Goal: Task Accomplishment & Management: Manage account settings

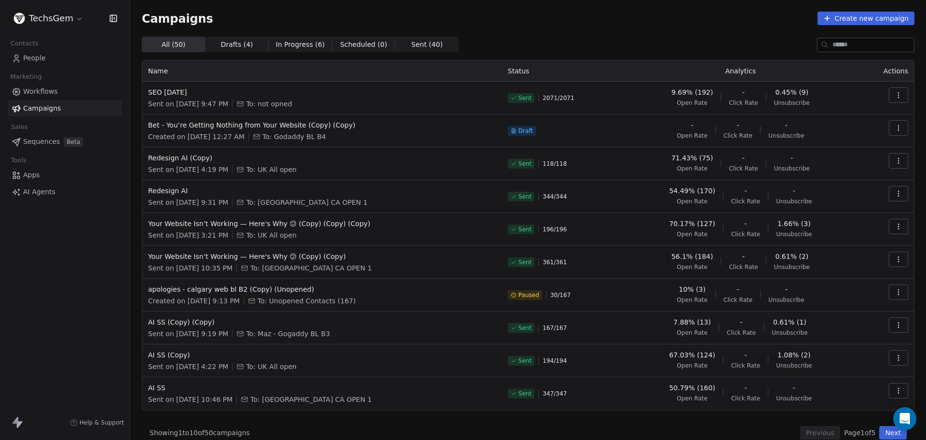
click at [40, 55] on span "People" at bounding box center [34, 58] width 23 height 10
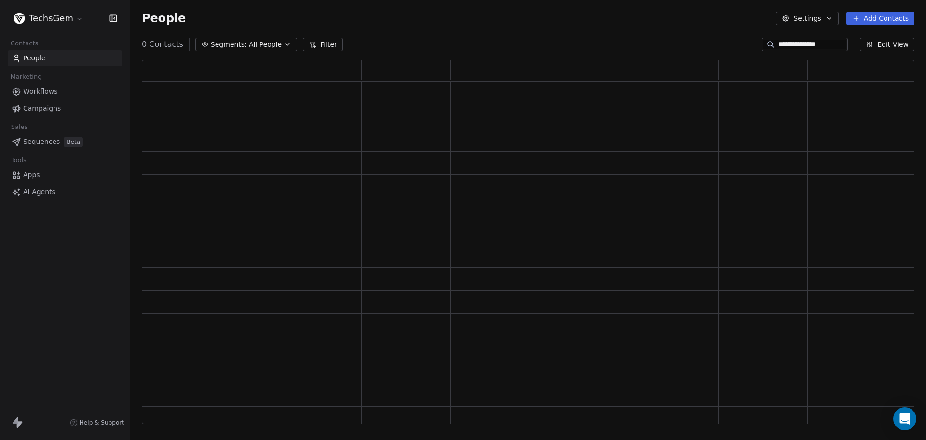
scroll to position [356, 766]
click at [43, 105] on span "Campaigns" at bounding box center [42, 108] width 38 height 10
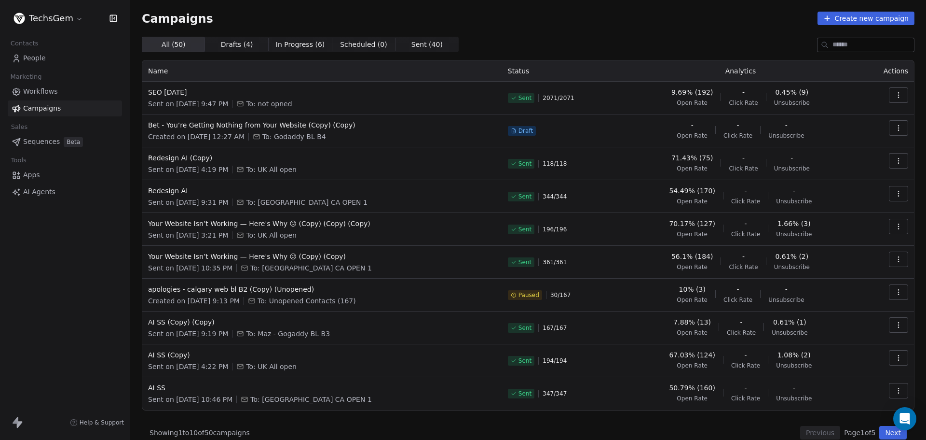
click at [32, 59] on span "People" at bounding box center [34, 58] width 23 height 10
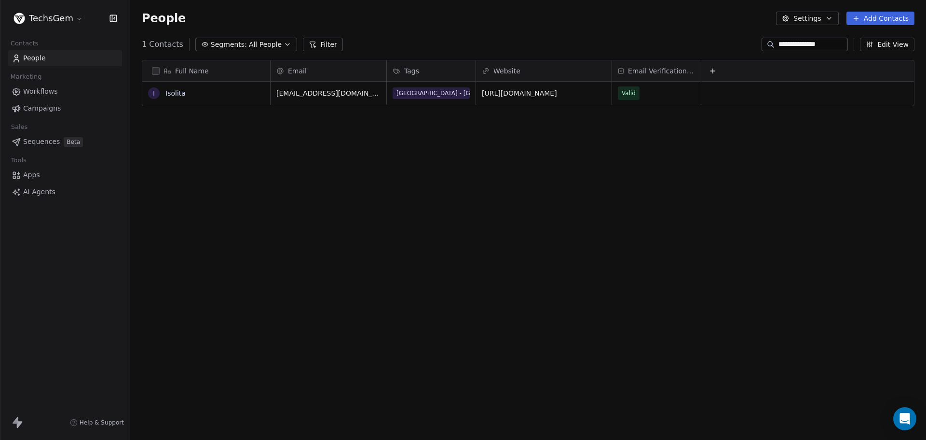
scroll to position [379, 789]
click at [878, 18] on button "Add Contacts" at bounding box center [881, 19] width 68 height 14
click at [864, 55] on span "Import from CSV" at bounding box center [881, 55] width 56 height 10
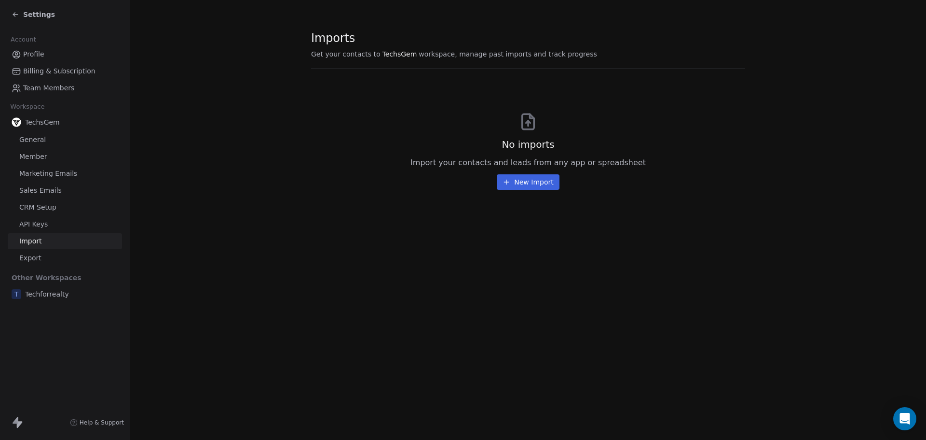
click at [517, 179] on button "New Import" at bounding box center [528, 181] width 62 height 15
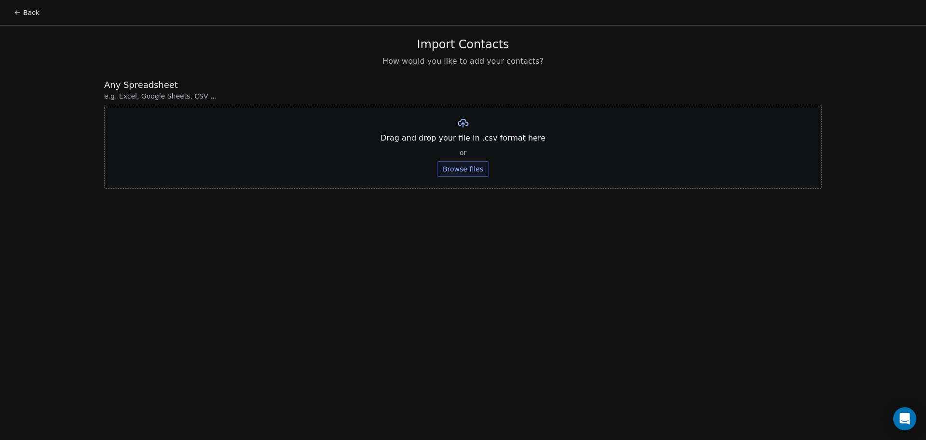
click at [463, 164] on button "Browse files" at bounding box center [463, 168] width 52 height 15
click at [466, 139] on button "Upload" at bounding box center [462, 141] width 35 height 15
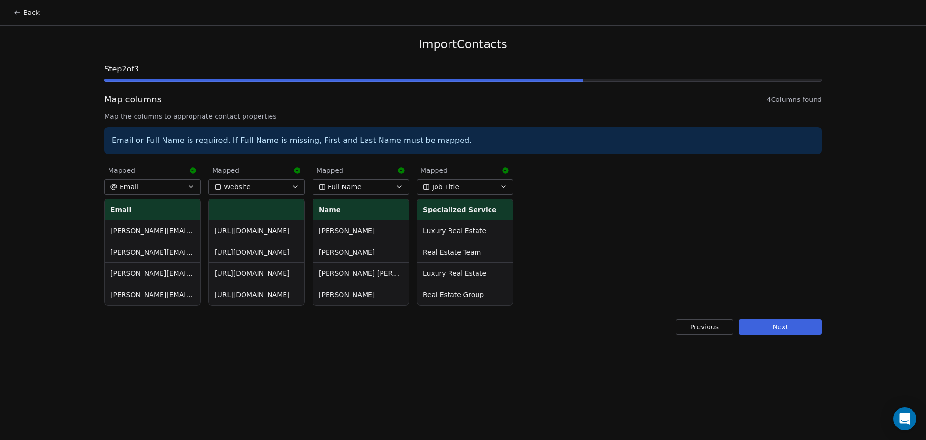
click at [492, 191] on button "Job Title" at bounding box center [465, 186] width 97 height 15
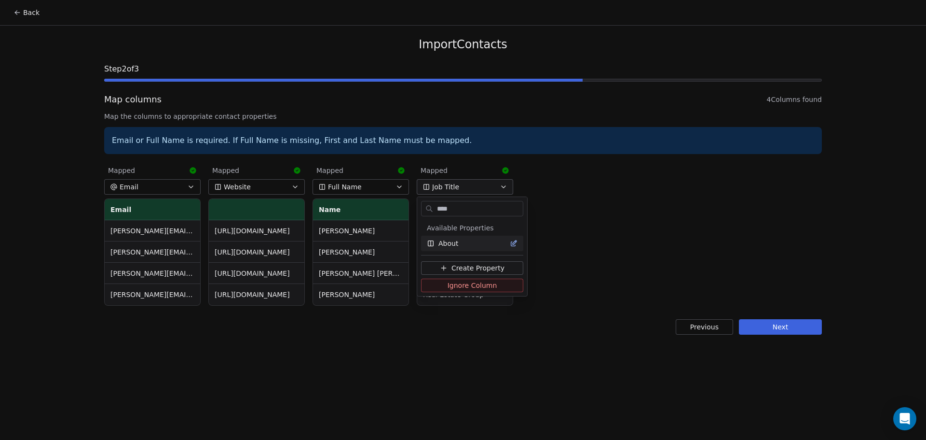
type input "****"
click at [454, 239] on span "About" at bounding box center [449, 243] width 20 height 10
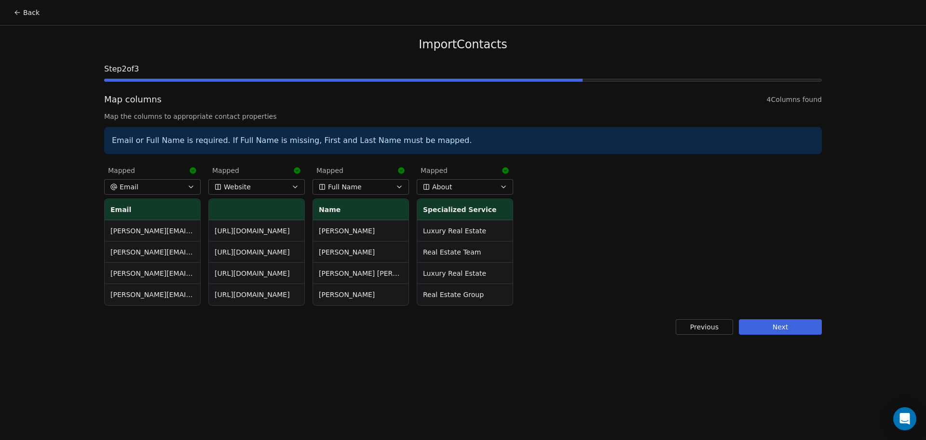
click at [564, 233] on div "Mapped Email Email [PERSON_NAME][EMAIL_ADDRESS][PERSON_NAME][DOMAIN_NAME] [PERS…" at bounding box center [463, 234] width 718 height 148
click at [790, 330] on button "Next" at bounding box center [780, 326] width 83 height 15
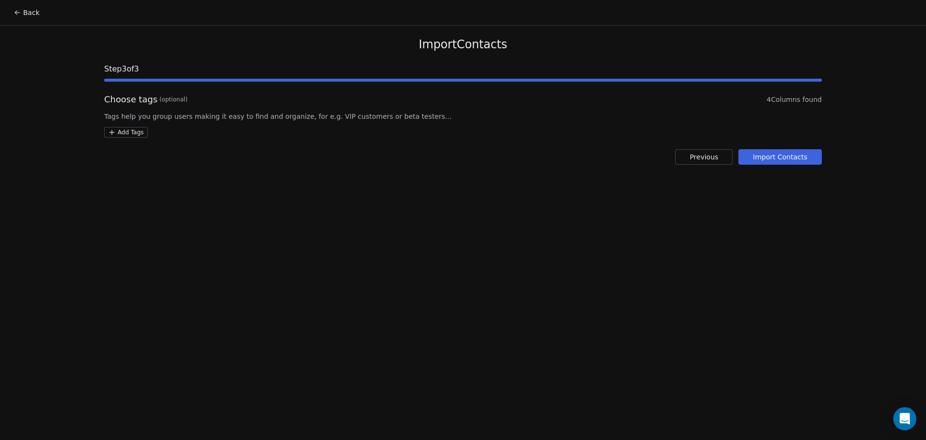
click at [135, 133] on html "Back Import Contacts Step 3 of 3 Choose tags (optional) 4 Columns found Tags he…" at bounding box center [463, 220] width 926 height 440
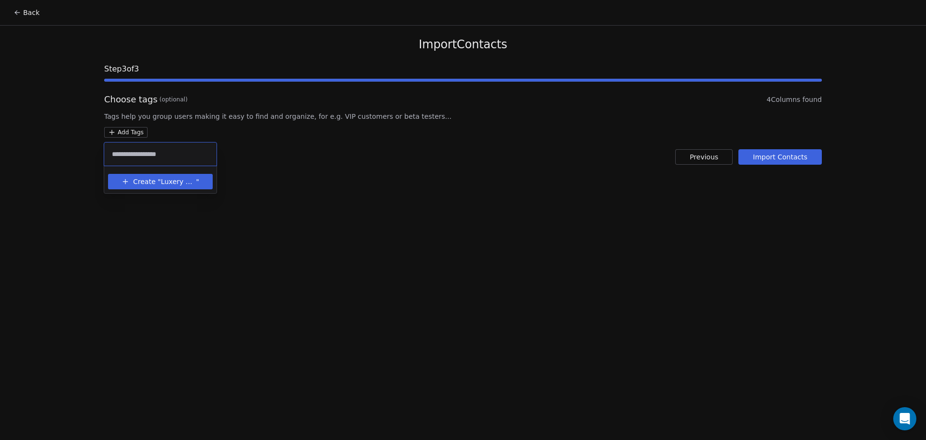
type input "**********"
click at [183, 181] on span "Luxery presence BL" at bounding box center [178, 182] width 35 height 10
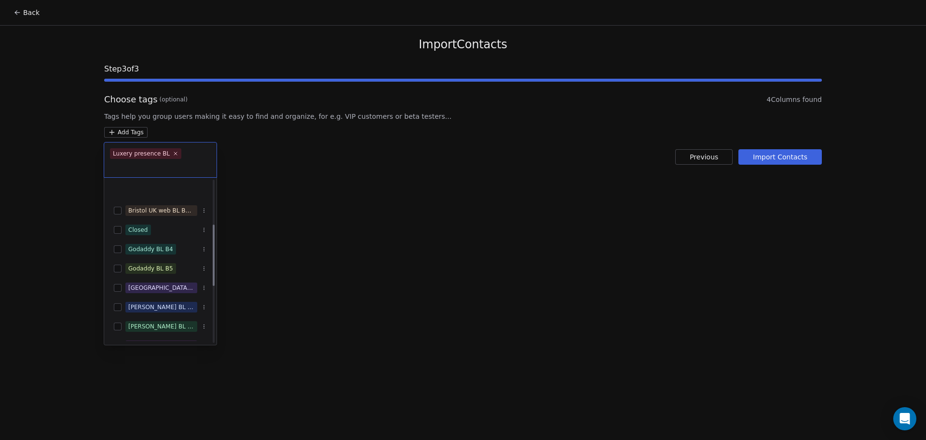
scroll to position [145, 0]
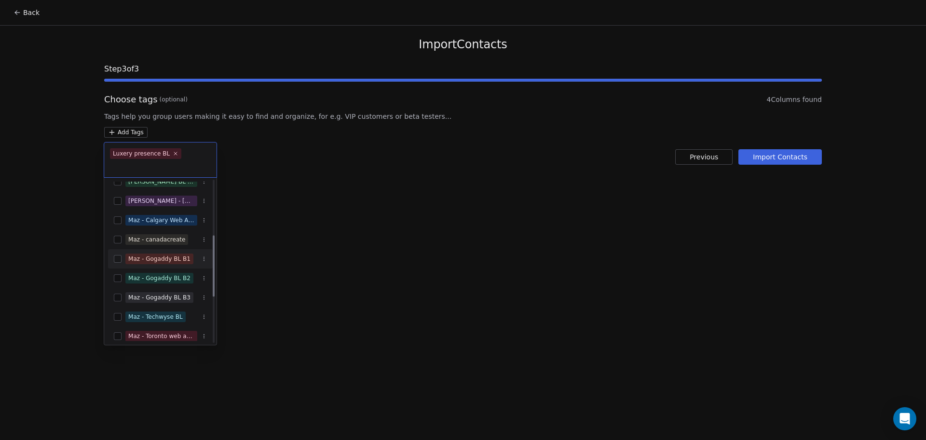
click at [328, 235] on html "Back Import Contacts Step 3 of 3 Choose tags (optional) 4 Columns found Tags he…" at bounding box center [463, 220] width 926 height 440
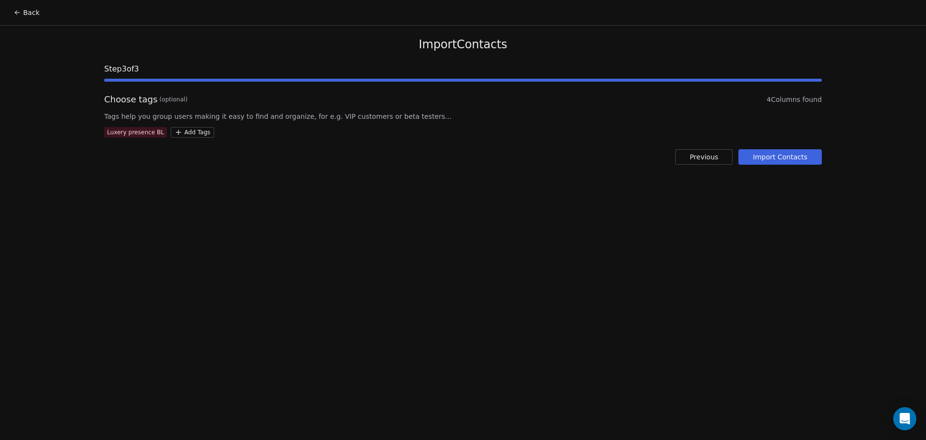
click at [796, 162] on button "Import Contacts" at bounding box center [780, 156] width 83 height 15
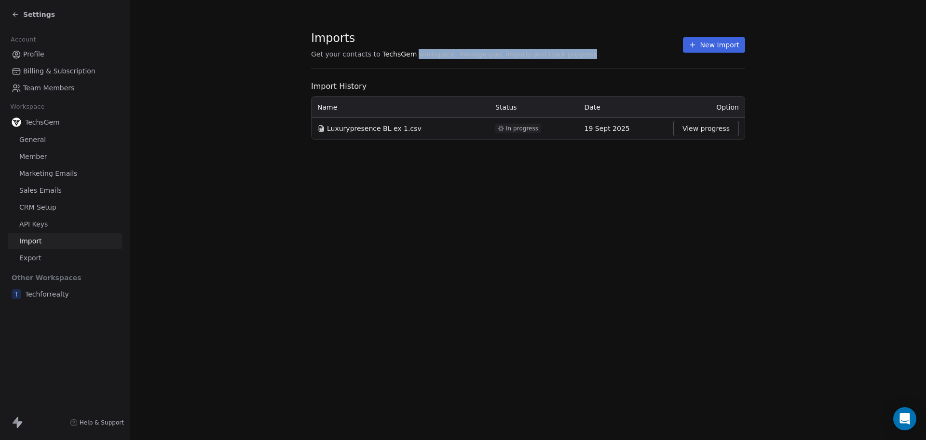
drag, startPoint x: 412, startPoint y: 55, endPoint x: 571, endPoint y: 58, distance: 159.3
click at [571, 58] on section "Imports Get your contacts to TechsGem workspace, manage past imports and track …" at bounding box center [528, 50] width 434 height 38
click at [592, 58] on section "Imports Get your contacts to TechsGem workspace, manage past imports and track …" at bounding box center [528, 50] width 434 height 38
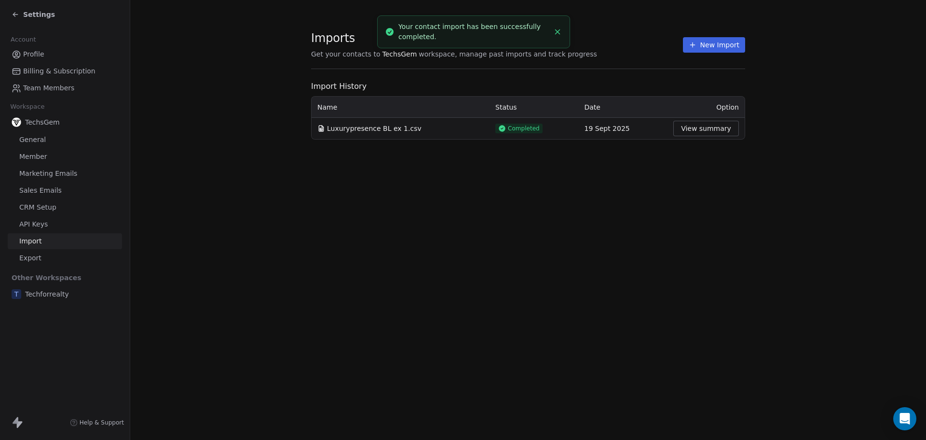
click at [718, 130] on button "View summary" at bounding box center [707, 128] width 66 height 15
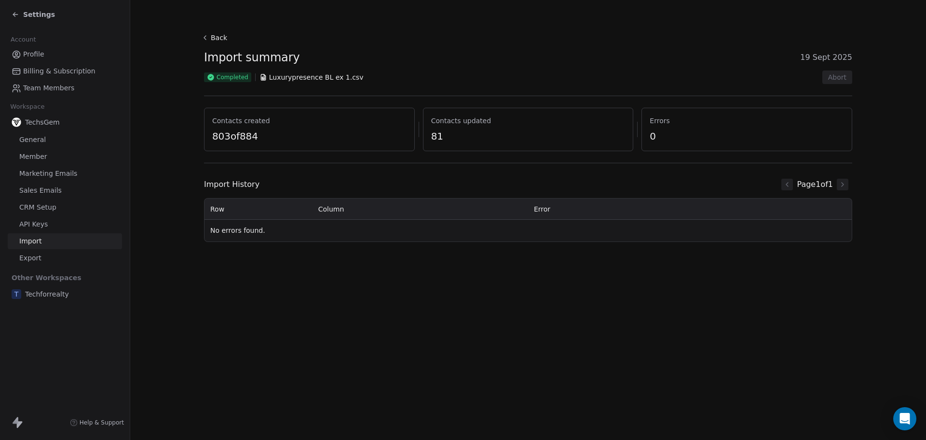
click at [33, 15] on span "Settings" at bounding box center [39, 15] width 32 height 10
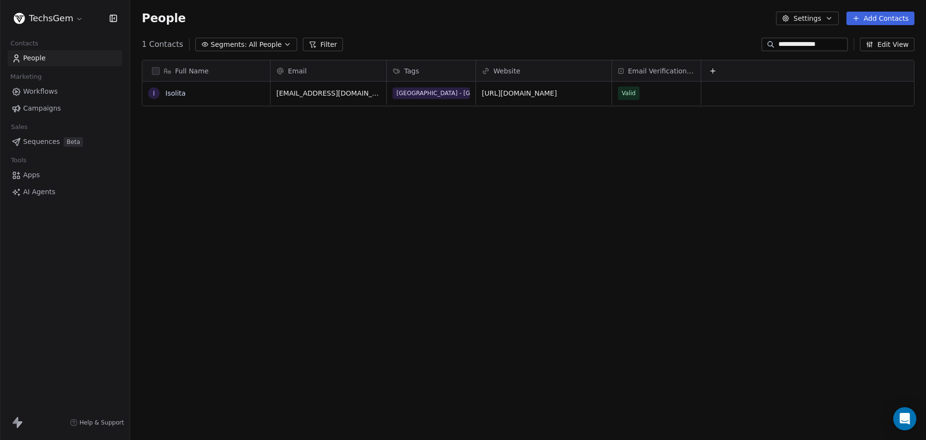
scroll to position [379, 789]
drag, startPoint x: 823, startPoint y: 44, endPoint x: 681, endPoint y: 47, distance: 142.4
click at [681, 47] on div "**********" at bounding box center [528, 44] width 796 height 15
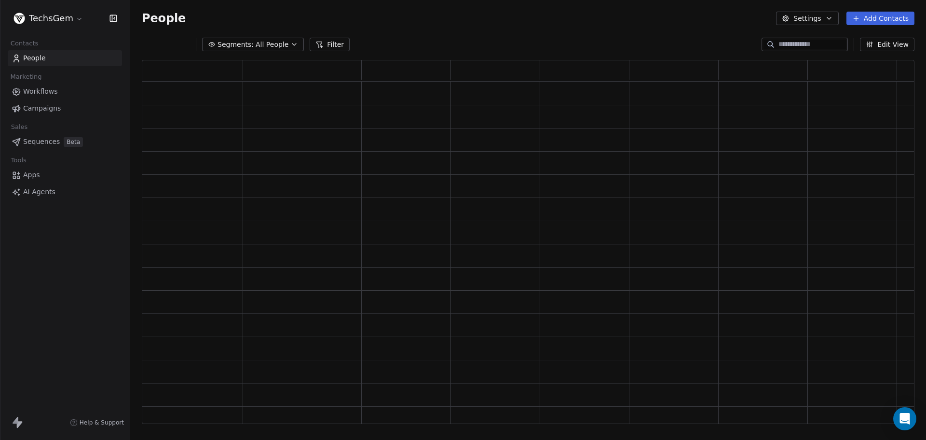
scroll to position [356, 766]
click at [555, 23] on div "People Settings Add Contacts" at bounding box center [528, 19] width 773 height 14
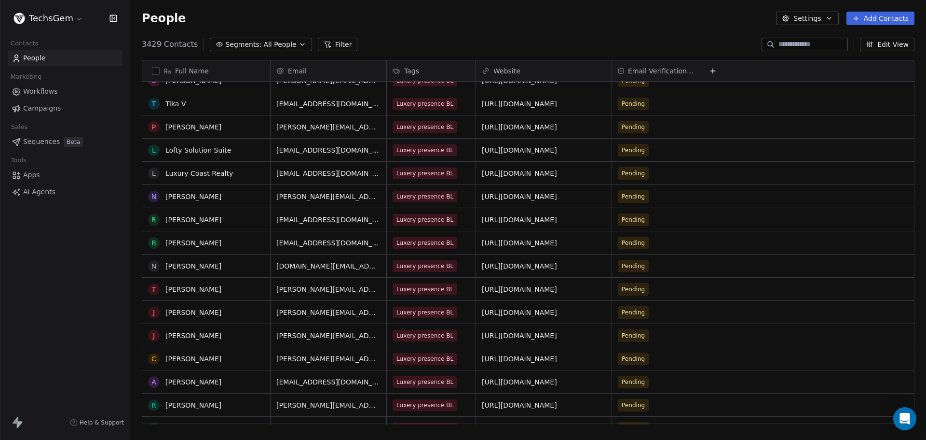
scroll to position [0, 0]
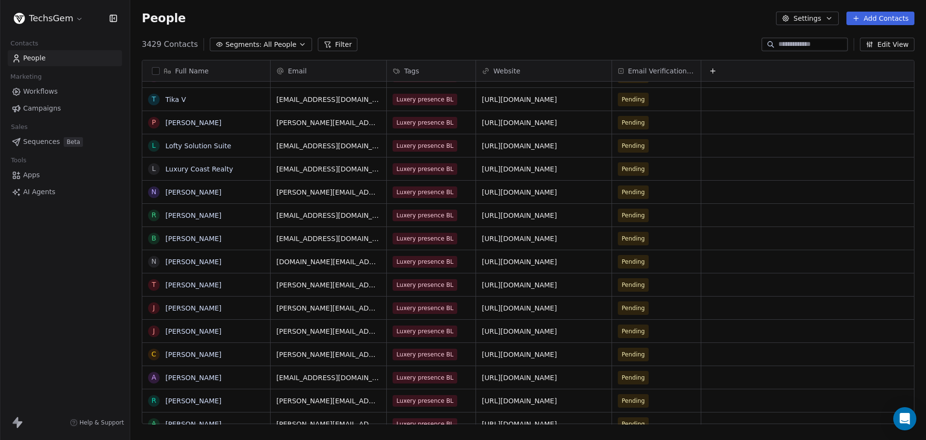
click at [572, 17] on div "People Settings Add Contacts" at bounding box center [528, 19] width 773 height 14
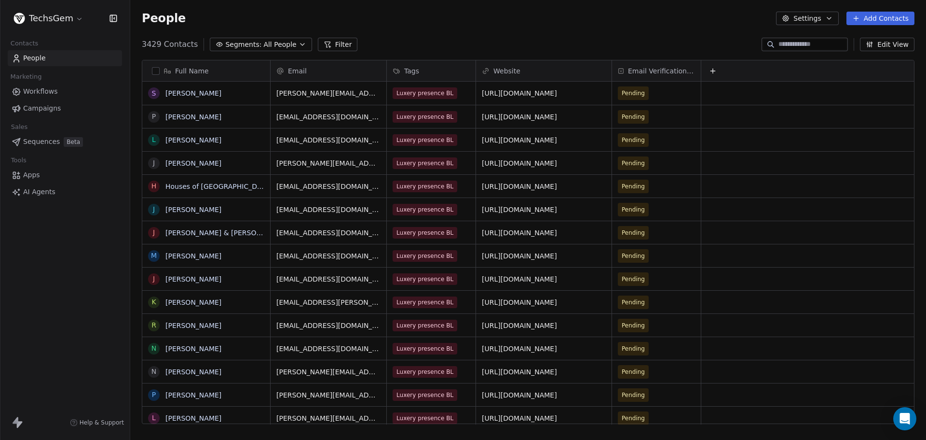
click at [341, 43] on button "Filter" at bounding box center [338, 45] width 40 height 14
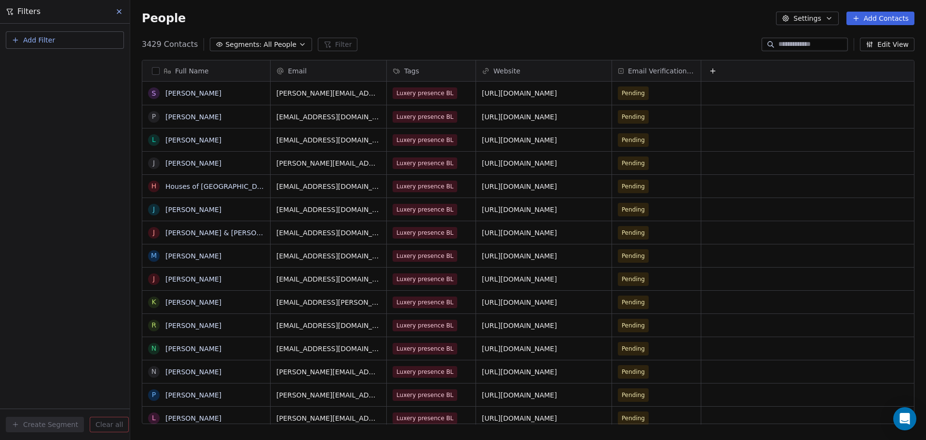
click at [69, 40] on button "Add Filter" at bounding box center [65, 39] width 118 height 17
click at [73, 67] on div "Contact properties" at bounding box center [65, 63] width 98 height 10
type input "***"
click at [43, 95] on div "Tags" at bounding box center [65, 98] width 98 height 10
click at [57, 60] on div "Tags" at bounding box center [65, 58] width 110 height 18
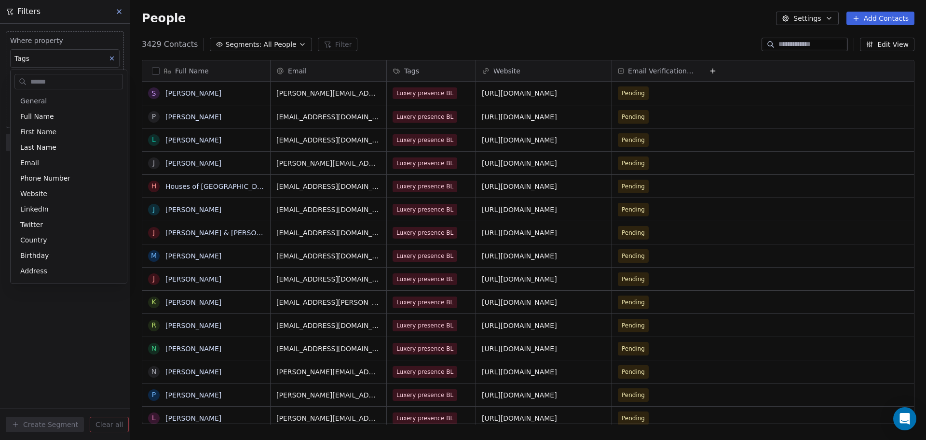
scroll to position [46, 0]
click at [30, 310] on html "TechsGem Contacts People Marketing Workflows Campaigns Sales Sequences Beta Too…" at bounding box center [463, 220] width 926 height 440
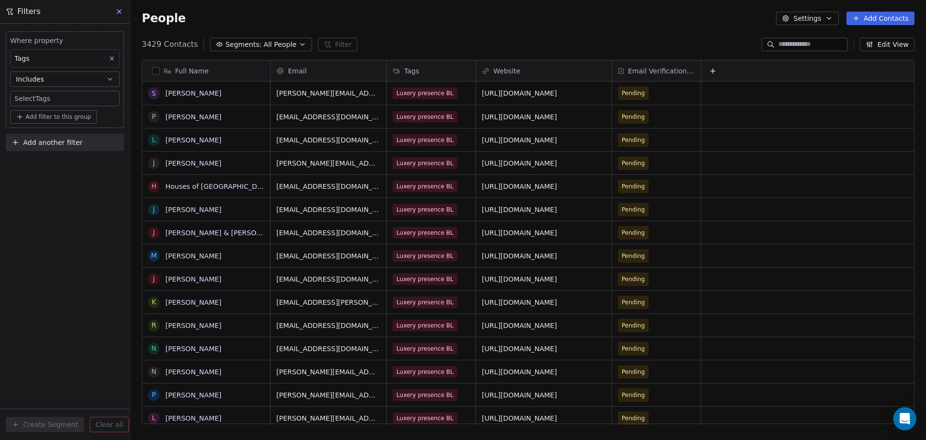
click at [29, 98] on body "TechsGem Contacts People Marketing Workflows Campaigns Sales Sequences Beta Too…" at bounding box center [463, 220] width 926 height 440
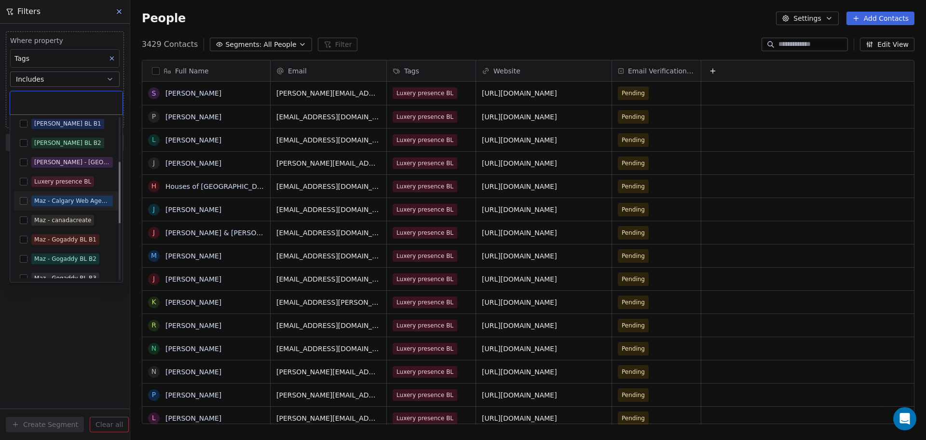
scroll to position [72, 0]
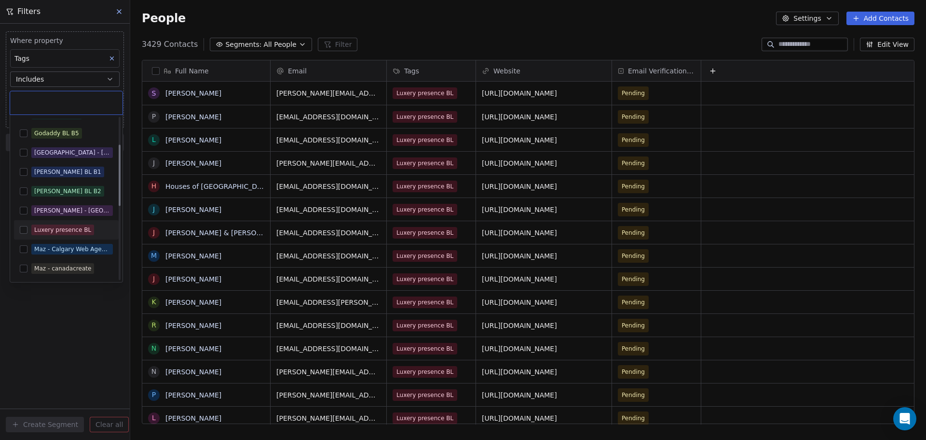
click at [25, 230] on button "Suggestions" at bounding box center [24, 230] width 8 height 8
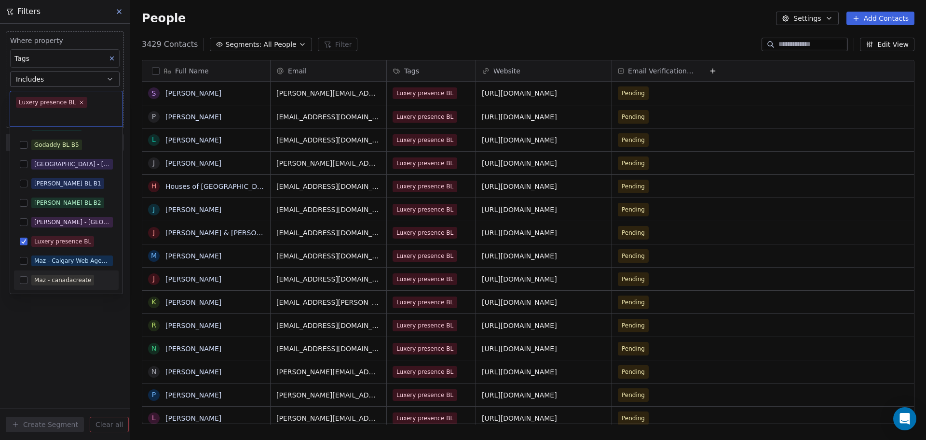
click at [58, 328] on html "TechsGem Contacts People Marketing Workflows Campaigns Sales Sequences Beta Too…" at bounding box center [463, 220] width 926 height 440
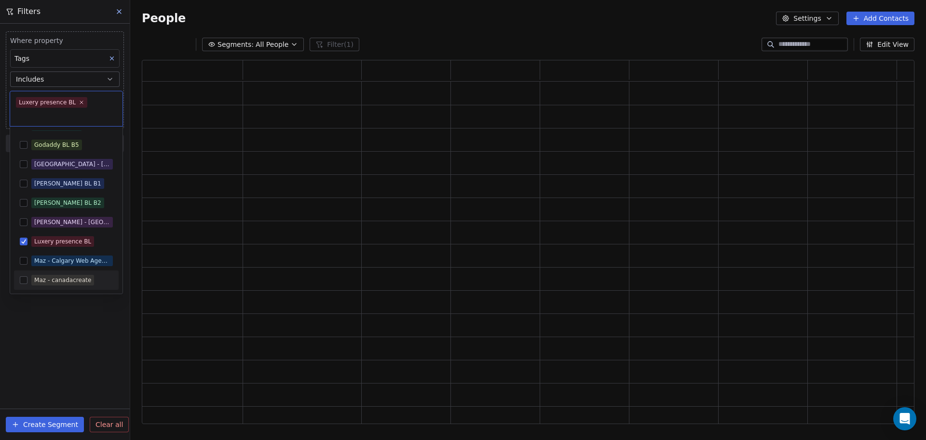
scroll to position [356, 766]
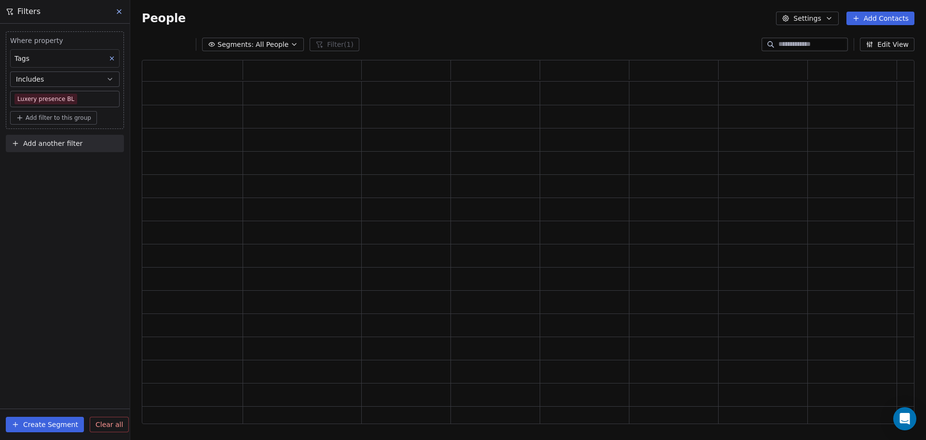
click at [42, 97] on body "TechsGem Contacts People Marketing Workflows Campaigns Sales Sequences Beta Too…" at bounding box center [463, 220] width 926 height 440
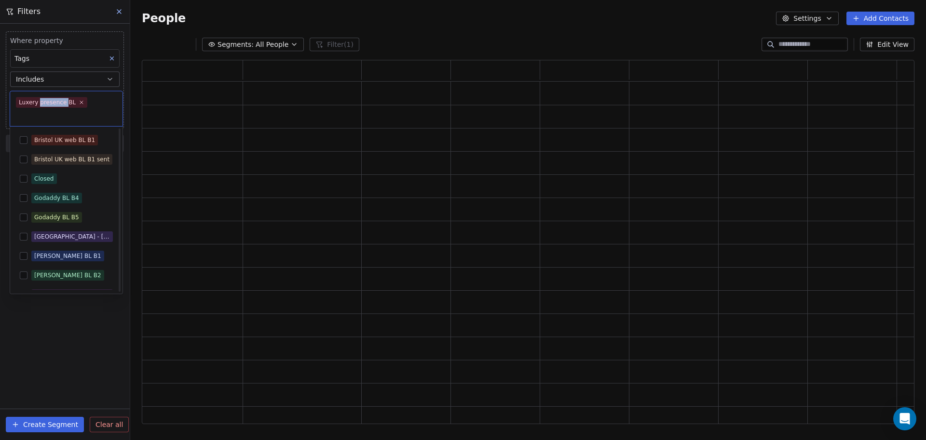
click at [42, 97] on div "Luxery presence BL" at bounding box center [66, 108] width 112 height 35
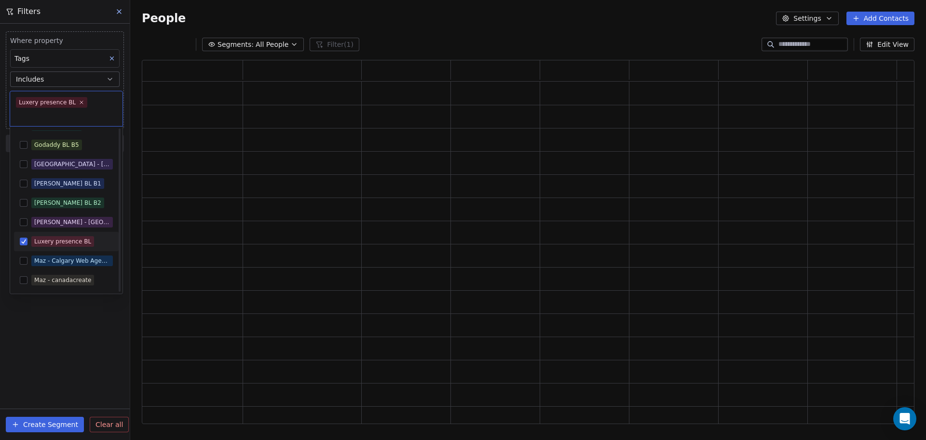
click at [42, 97] on div "Luxery presence BL" at bounding box center [66, 108] width 112 height 35
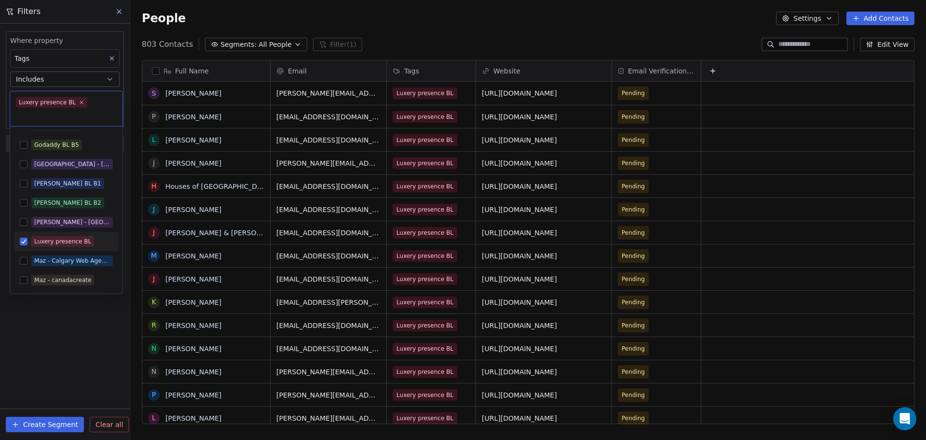
scroll to position [379, 789]
copy div
click at [55, 318] on html "TechsGem Contacts People Marketing Workflows Campaigns Sales Sequences Beta Too…" at bounding box center [463, 220] width 926 height 440
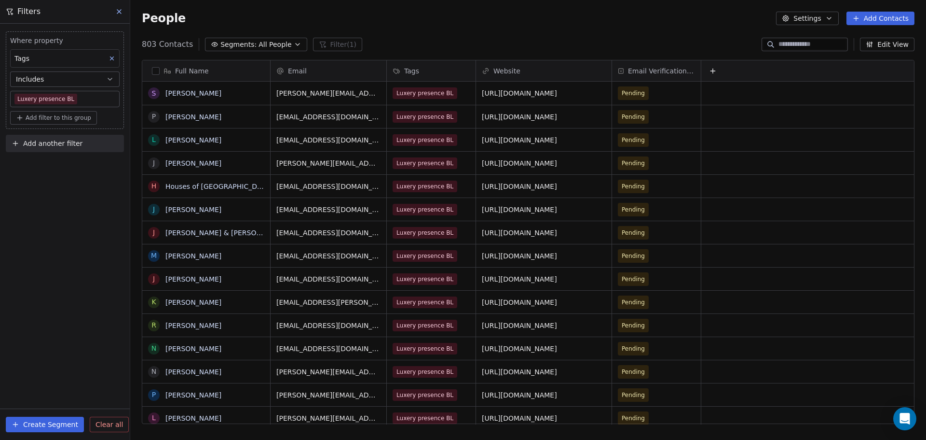
click at [39, 420] on button "Create Segment" at bounding box center [45, 423] width 78 height 15
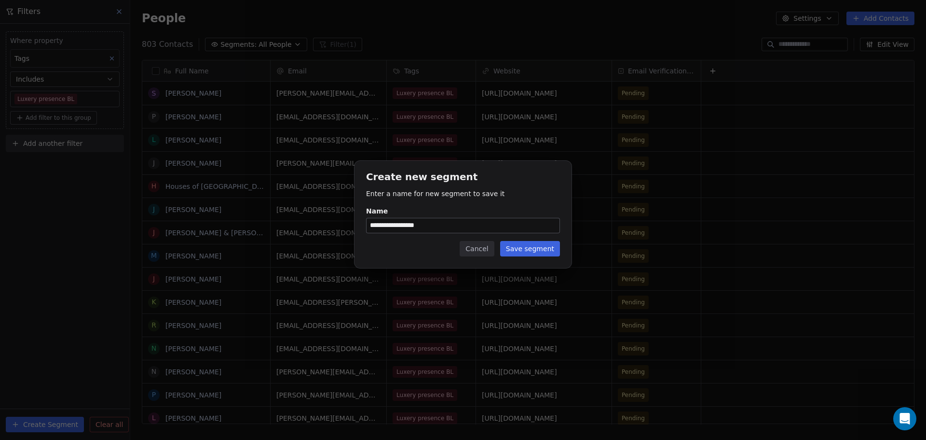
type input "**********"
click at [525, 251] on button "Save segment" at bounding box center [530, 248] width 60 height 15
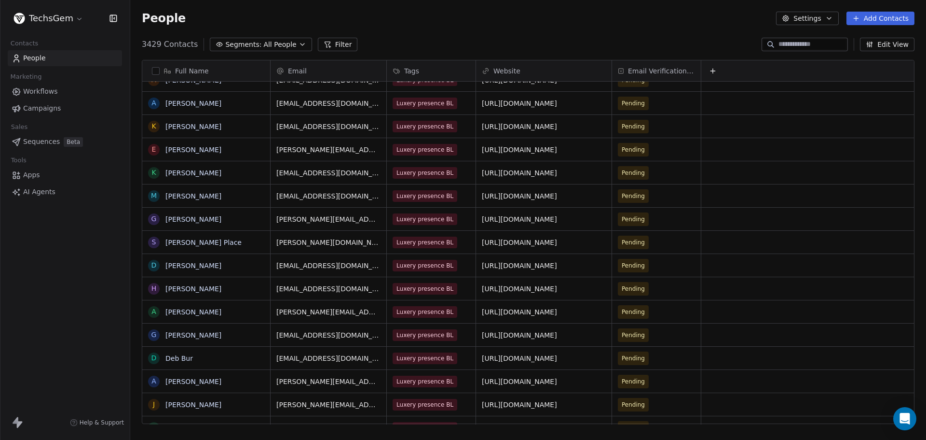
click at [50, 15] on html "TechsGem Contacts People Marketing Workflows Campaigns Sales Sequences Beta Too…" at bounding box center [463, 220] width 926 height 440
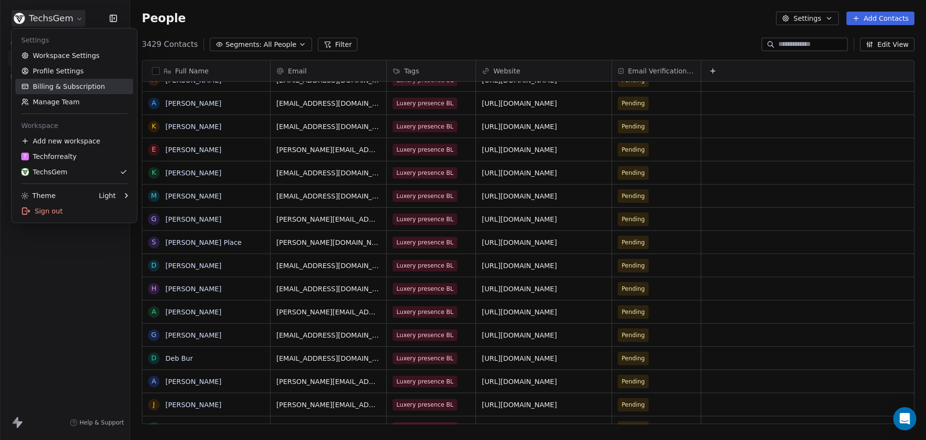
click at [61, 88] on link "Billing & Subscription" at bounding box center [74, 86] width 118 height 15
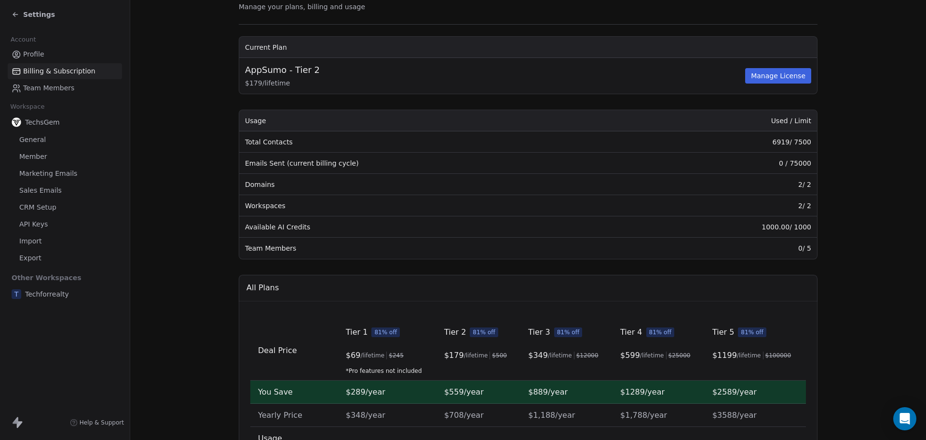
click at [26, 14] on span "Settings" at bounding box center [39, 15] width 32 height 10
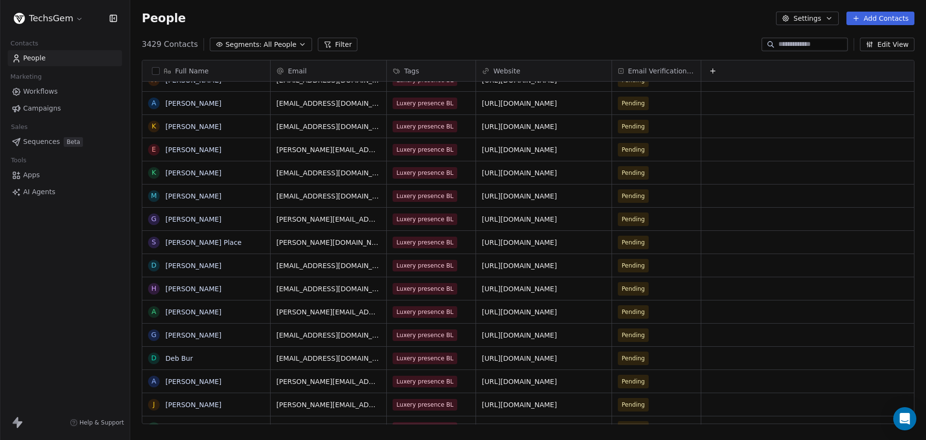
click at [60, 20] on html "TechsGem Contacts People Marketing Workflows Campaigns Sales Sequences Beta Too…" at bounding box center [463, 220] width 926 height 440
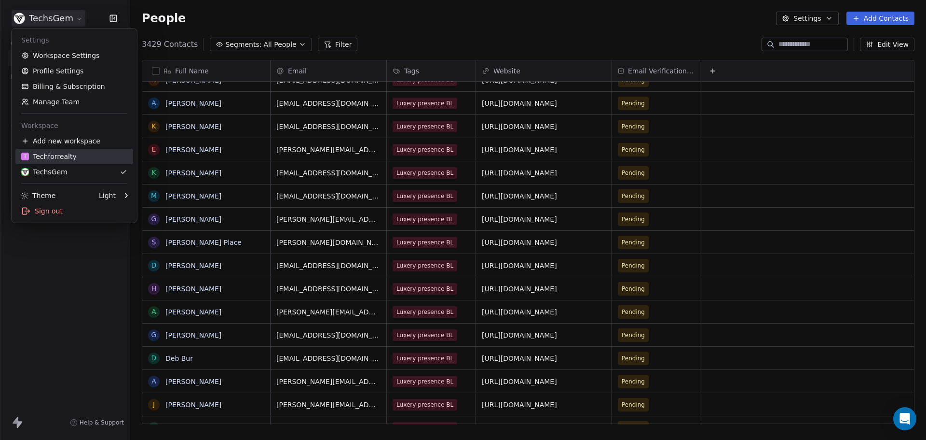
click at [53, 157] on div "T Techforrealty" at bounding box center [48, 157] width 55 height 10
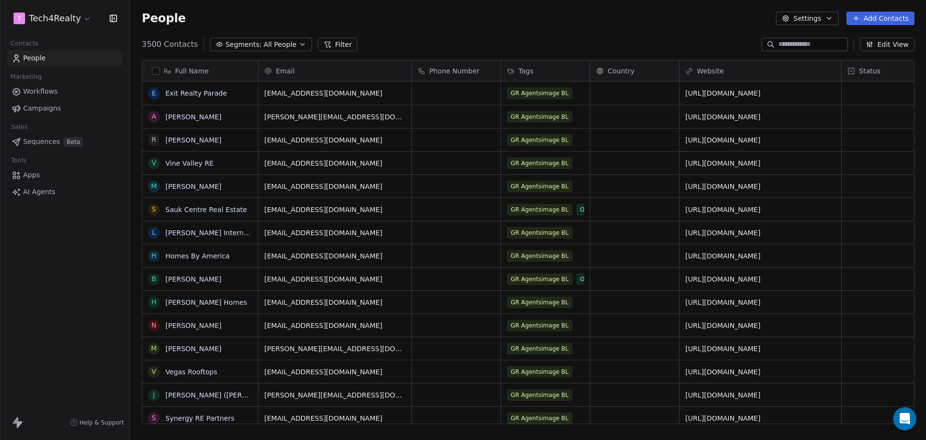
click at [48, 109] on span "Campaigns" at bounding box center [42, 108] width 38 height 10
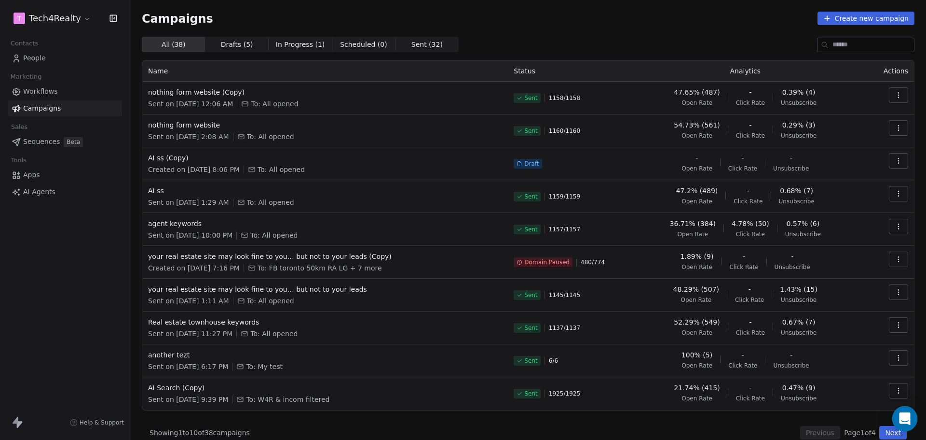
click at [906, 421] on icon "Open Intercom Messenger" at bounding box center [905, 418] width 13 height 13
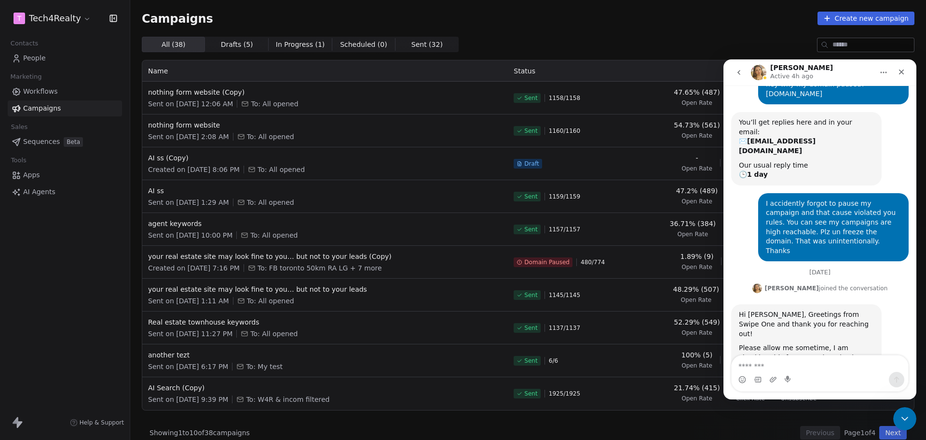
click at [789, 363] on textarea "Message…" at bounding box center [820, 363] width 177 height 16
type textarea "**********"
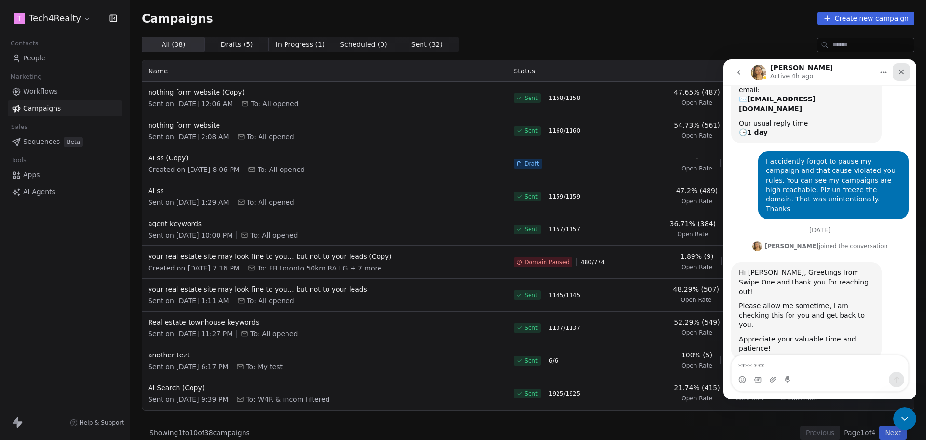
click at [905, 70] on icon "Close" at bounding box center [902, 72] width 8 height 8
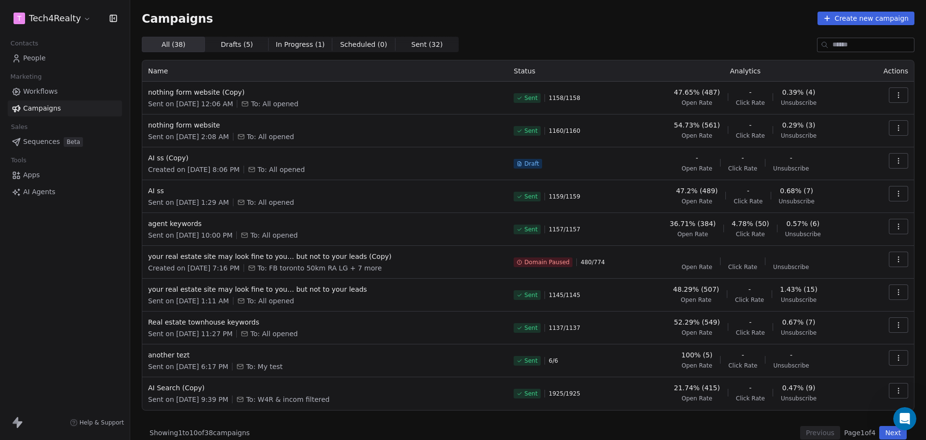
click at [39, 19] on html "T Tech4Realty Contacts People Marketing Workflows Campaigns Sales Sequences Bet…" at bounding box center [463, 220] width 926 height 440
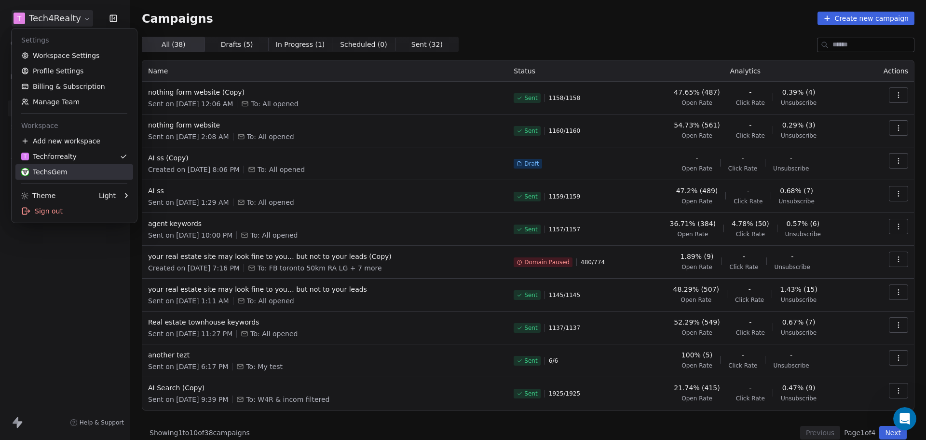
click at [43, 172] on div "TechsGem" at bounding box center [44, 172] width 46 height 10
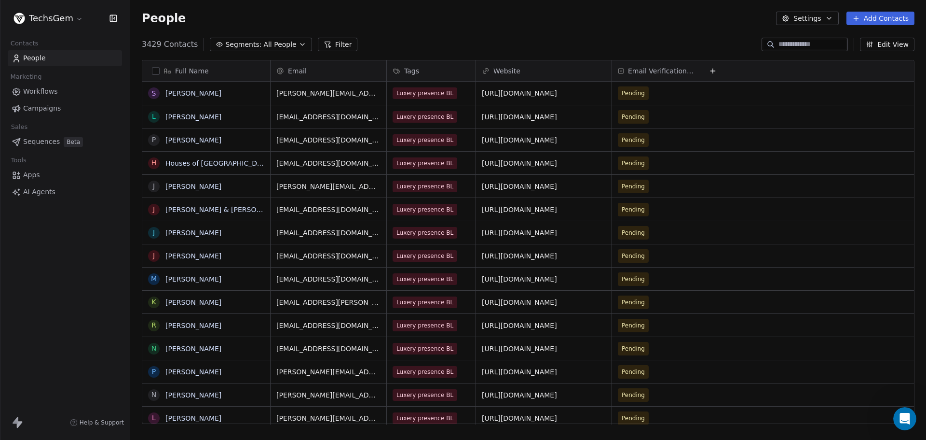
scroll to position [379, 789]
click at [53, 16] on html "TechsGem Contacts People Marketing Workflows Campaigns Sales Sequences Beta Too…" at bounding box center [463, 220] width 926 height 440
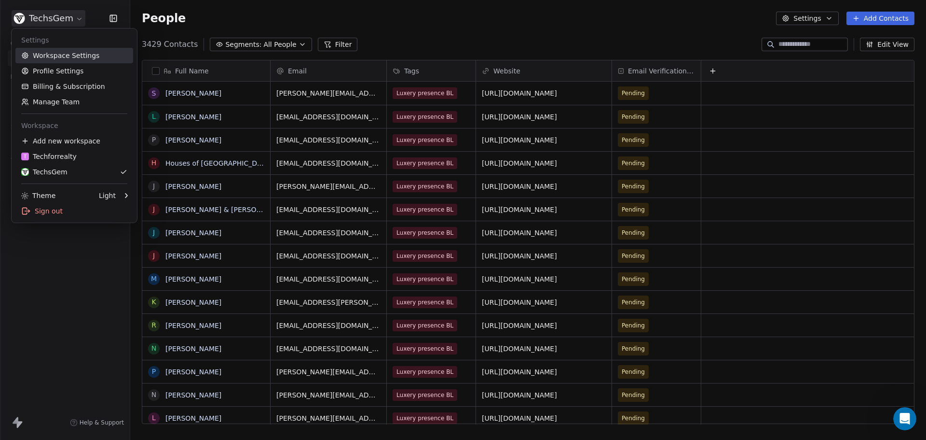
click at [68, 54] on link "Workspace Settings" at bounding box center [74, 55] width 118 height 15
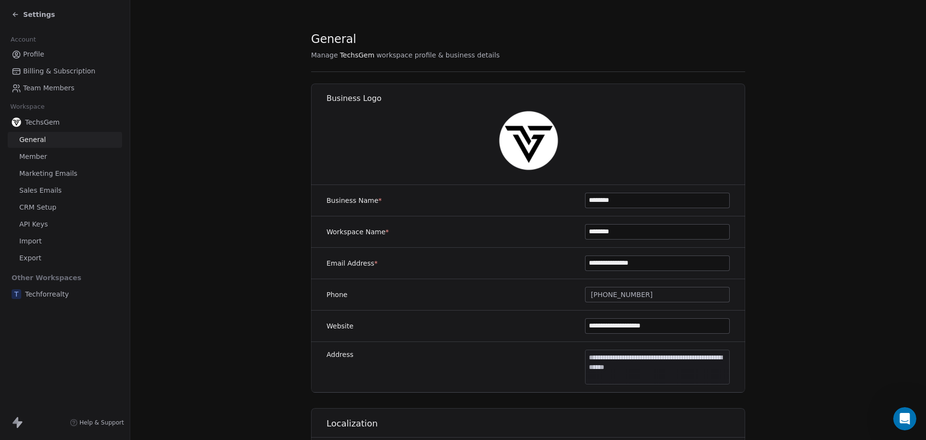
click at [55, 174] on span "Marketing Emails" at bounding box center [48, 173] width 58 height 10
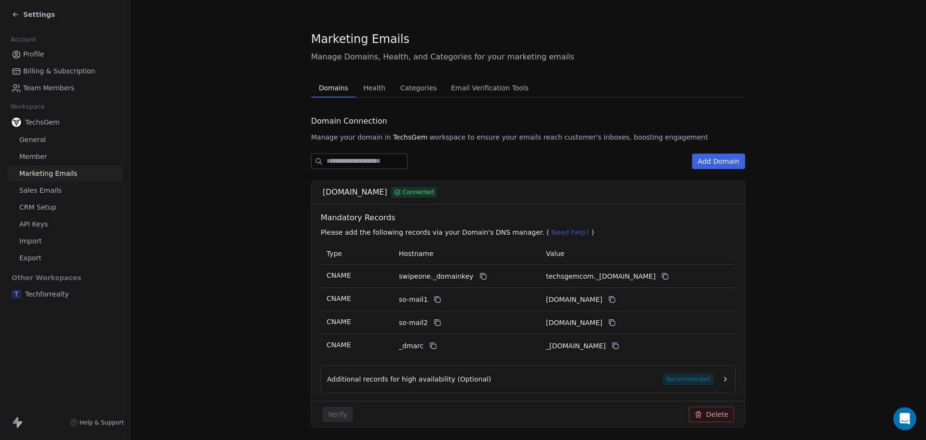
click at [369, 88] on span "Health" at bounding box center [374, 88] width 30 height 14
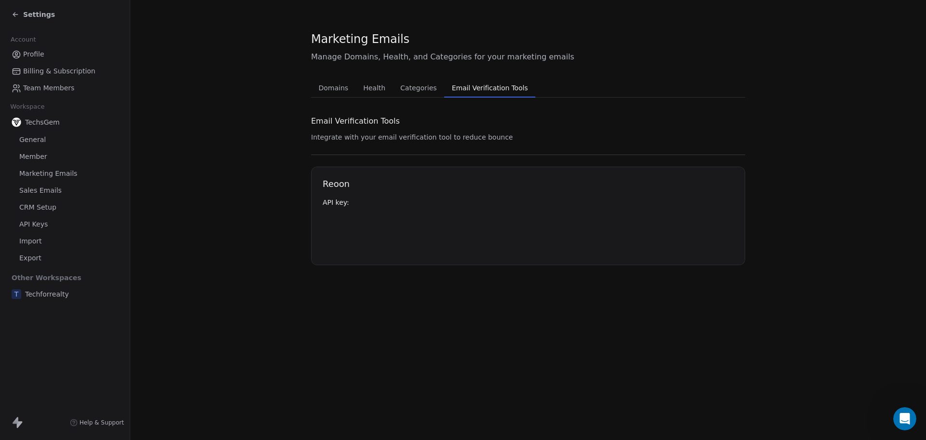
click at [468, 93] on span "Email Verification Tools" at bounding box center [490, 88] width 84 height 14
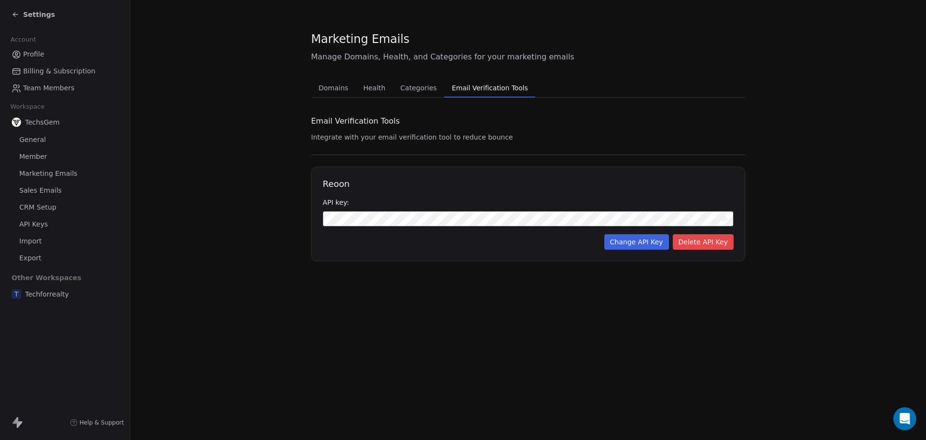
click at [402, 82] on span "Categories" at bounding box center [419, 88] width 44 height 14
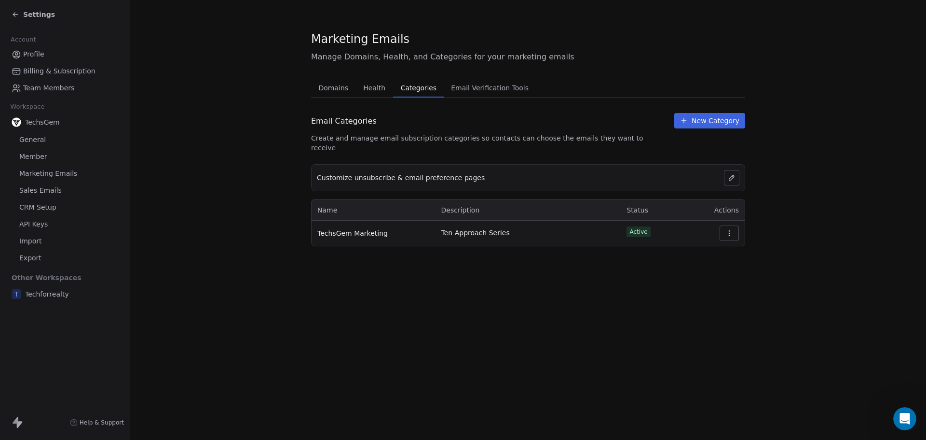
click at [367, 84] on span "Health" at bounding box center [374, 88] width 30 height 14
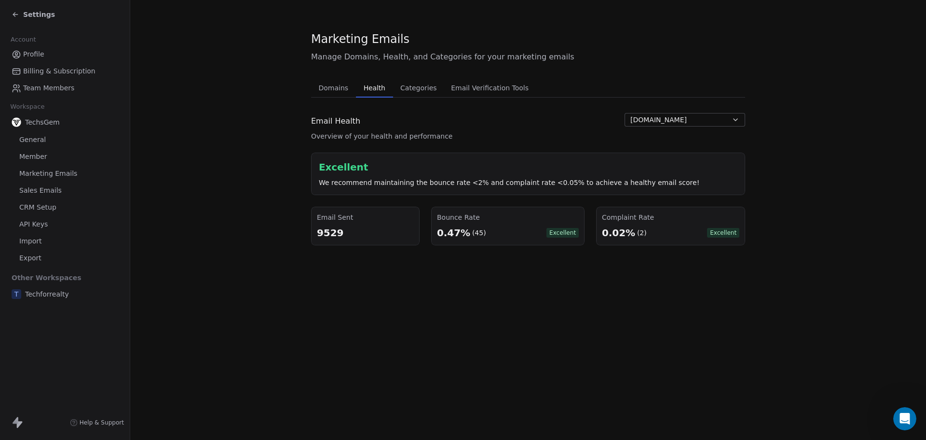
click at [335, 86] on span "Domains" at bounding box center [334, 88] width 38 height 14
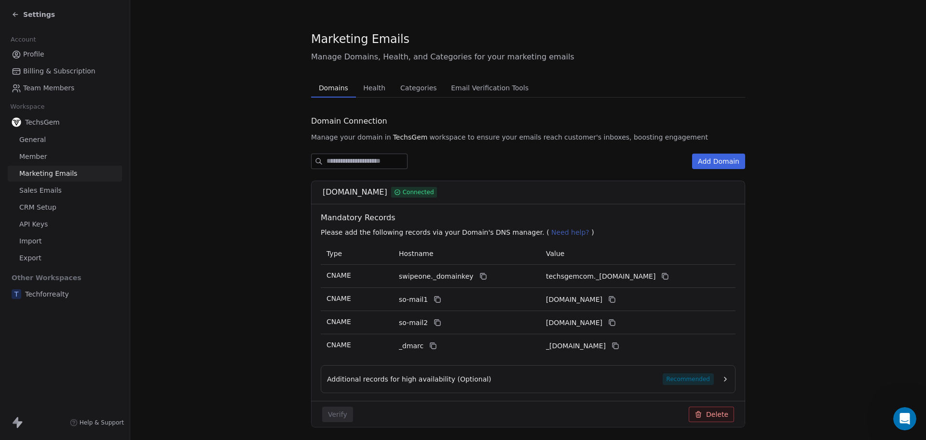
click at [26, 14] on span "Settings" at bounding box center [39, 15] width 32 height 10
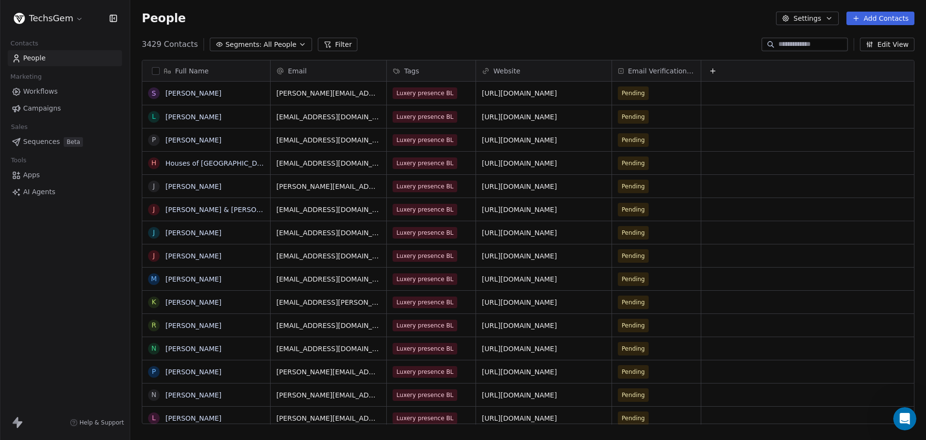
scroll to position [379, 789]
click at [43, 107] on span "Campaigns" at bounding box center [42, 108] width 38 height 10
